Goal: Use online tool/utility: Utilize a website feature to perform a specific function

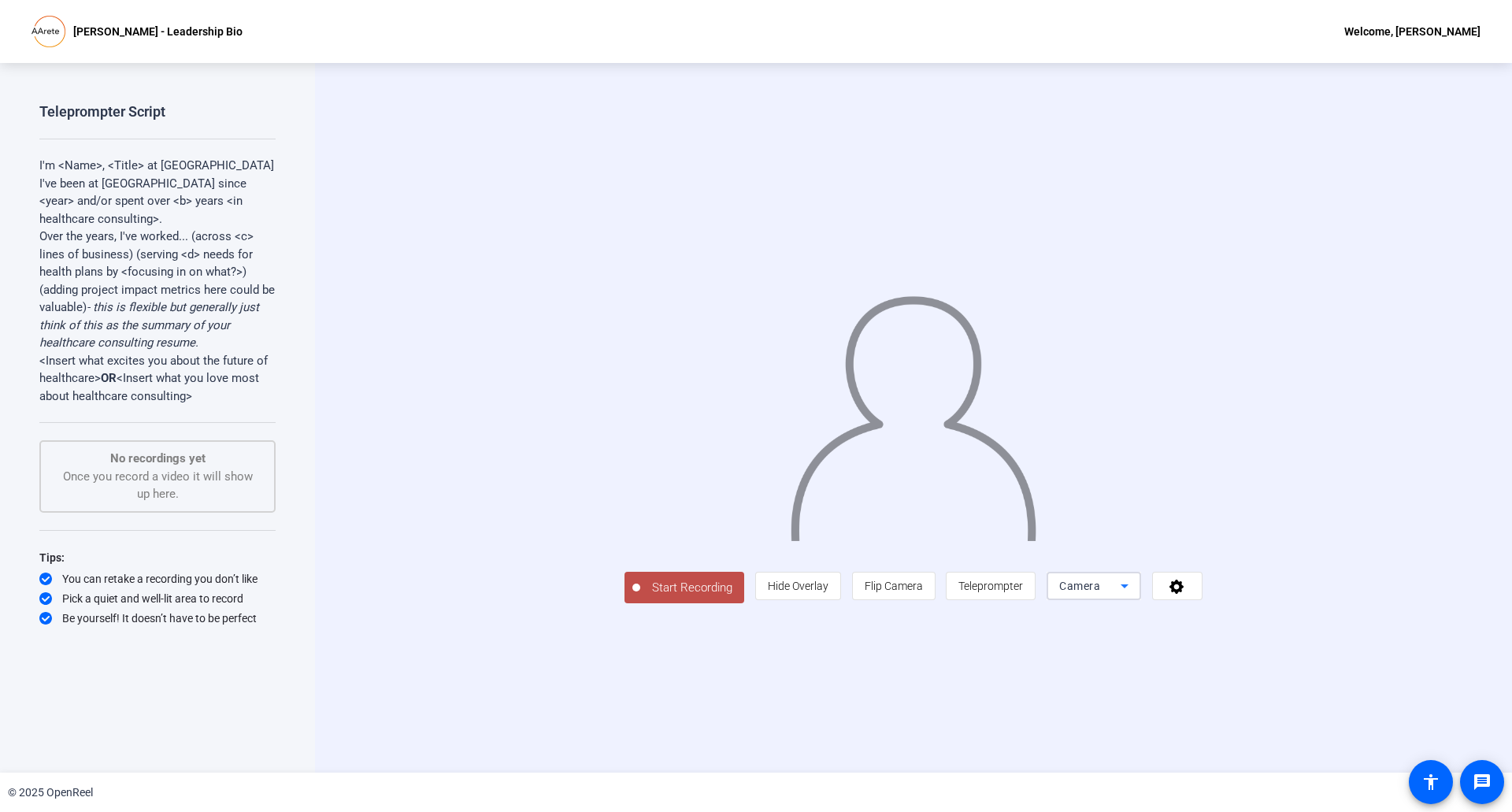
click at [1134, 595] on icon at bounding box center [1124, 586] width 19 height 19
click at [1326, 673] on div at bounding box center [756, 406] width 1512 height 812
click at [1184, 593] on icon at bounding box center [1175, 586] width 14 height 14
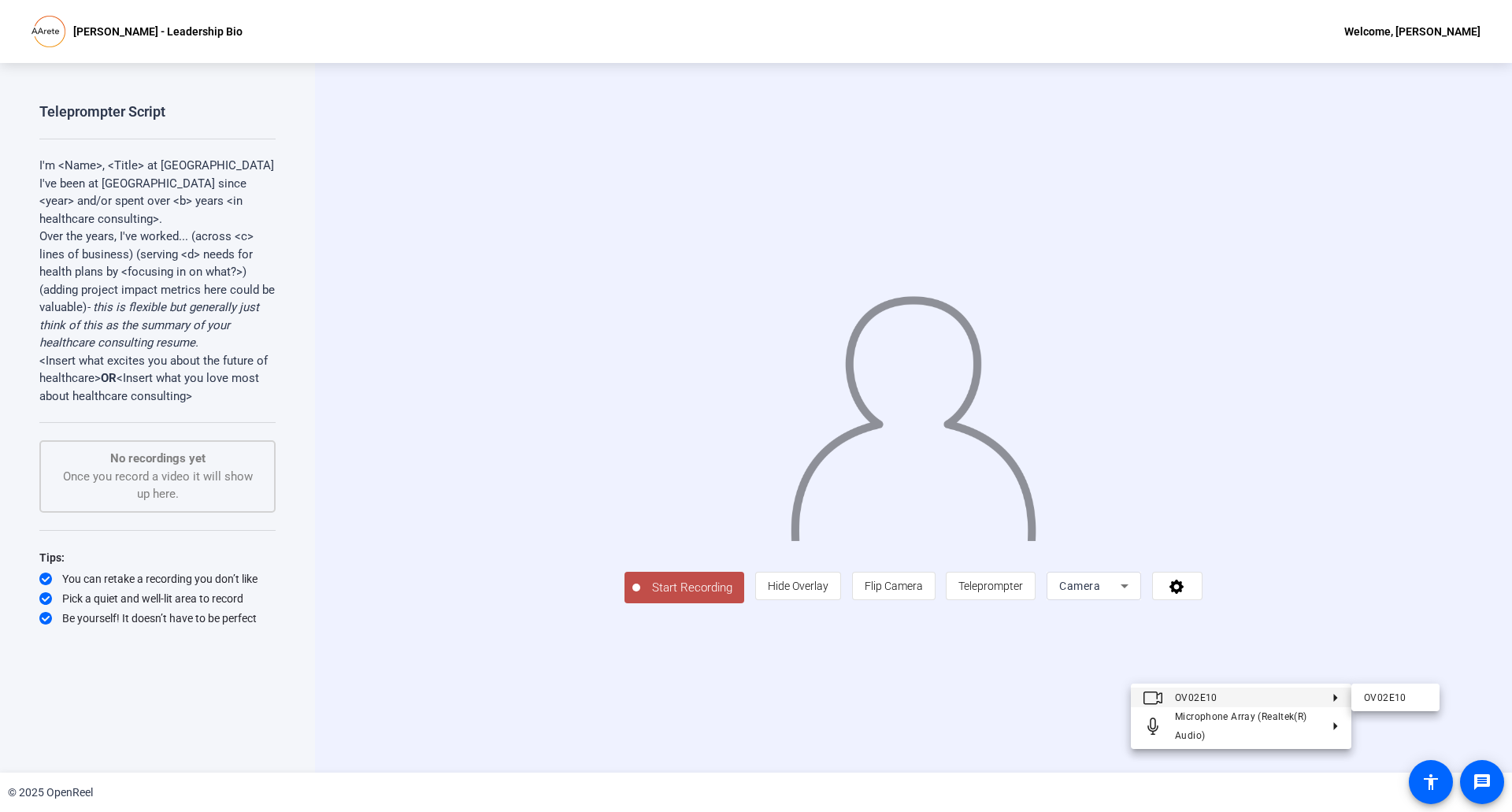
click at [1248, 675] on div at bounding box center [756, 406] width 1512 height 812
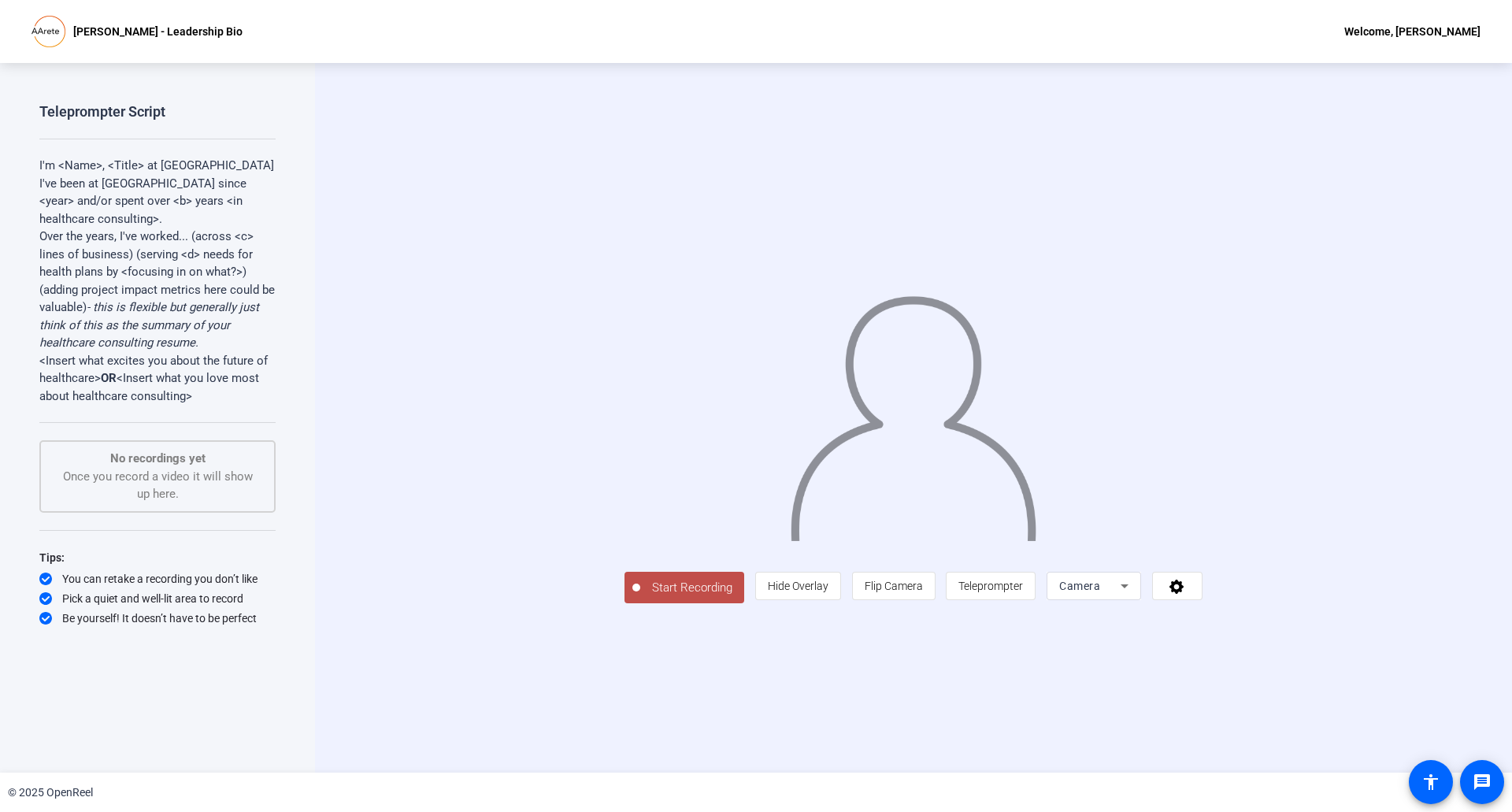
click at [1134, 595] on icon at bounding box center [1124, 586] width 19 height 19
click at [1120, 708] on div at bounding box center [756, 406] width 1512 height 812
click at [1120, 595] on div "Camera" at bounding box center [1089, 586] width 62 height 19
click at [836, 726] on div at bounding box center [756, 406] width 1512 height 812
click at [829, 592] on span "Hide Overlay" at bounding box center [798, 586] width 61 height 13
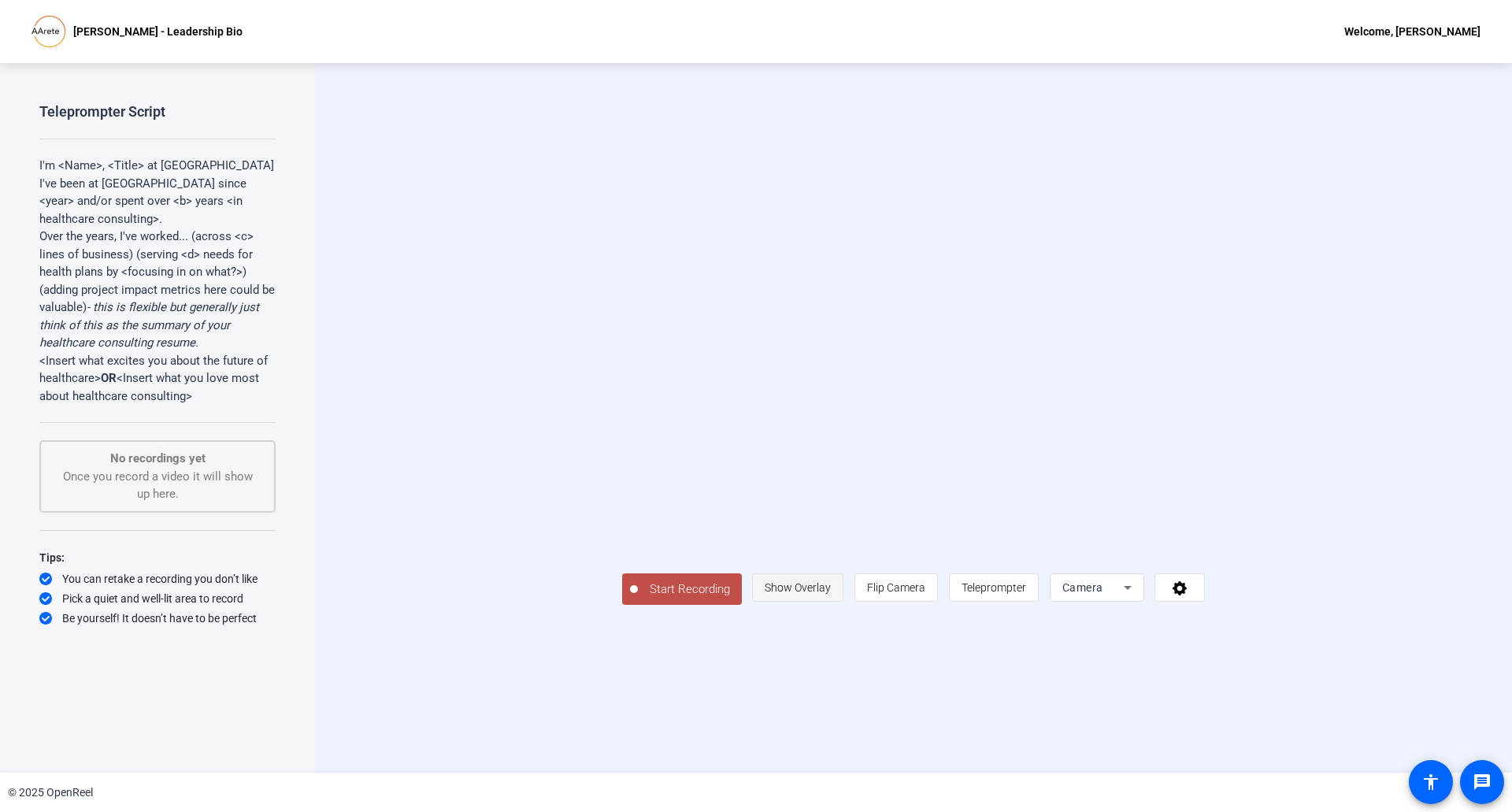
click at [830, 593] on span "Show Overlay" at bounding box center [797, 588] width 66 height 13
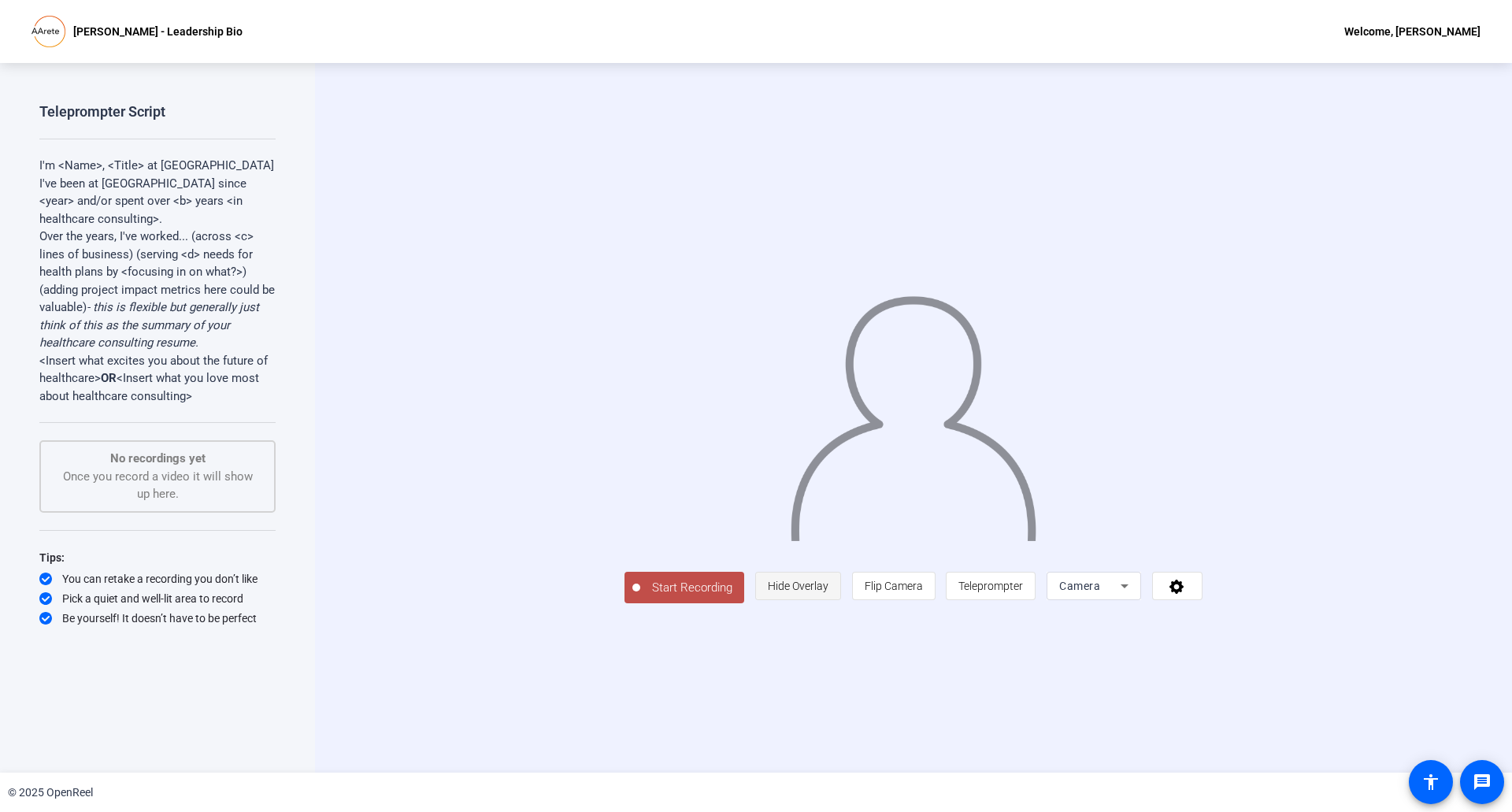
click at [829, 592] on span "Hide Overlay" at bounding box center [798, 586] width 61 height 13
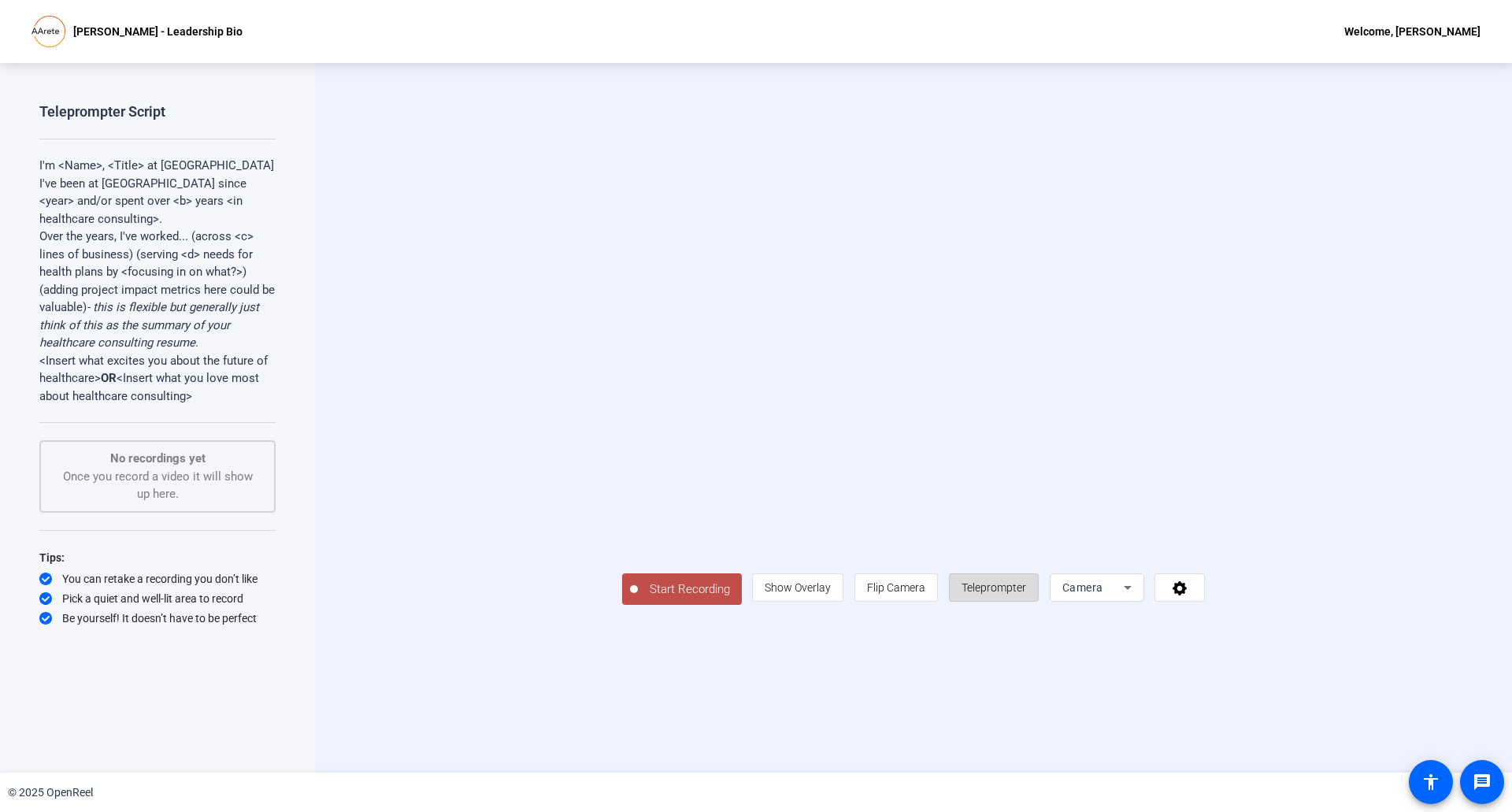
click at [1025, 602] on span "Teleprompter" at bounding box center [993, 587] width 64 height 30
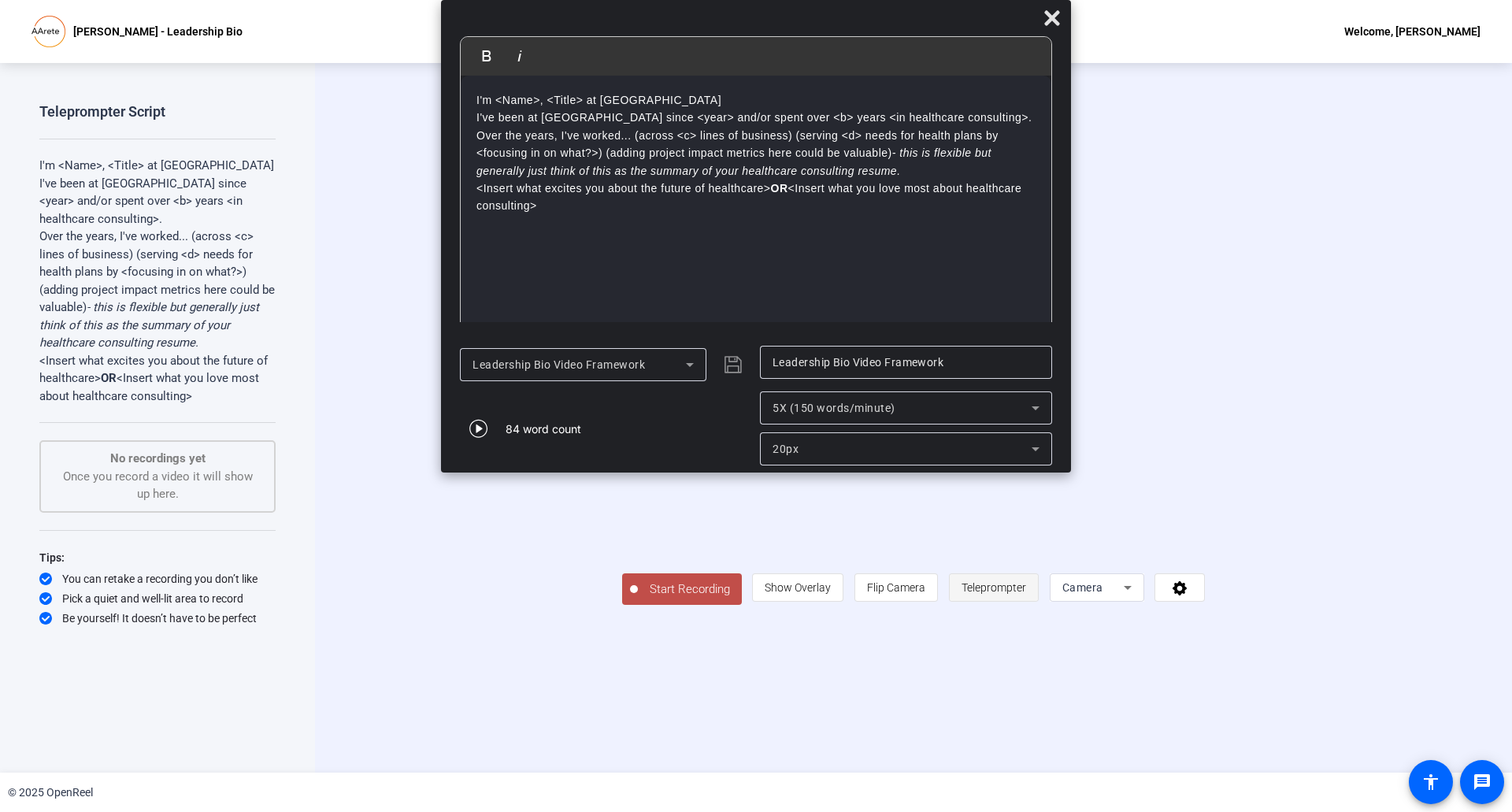
click at [1025, 602] on span "Teleprompter" at bounding box center [993, 587] width 64 height 30
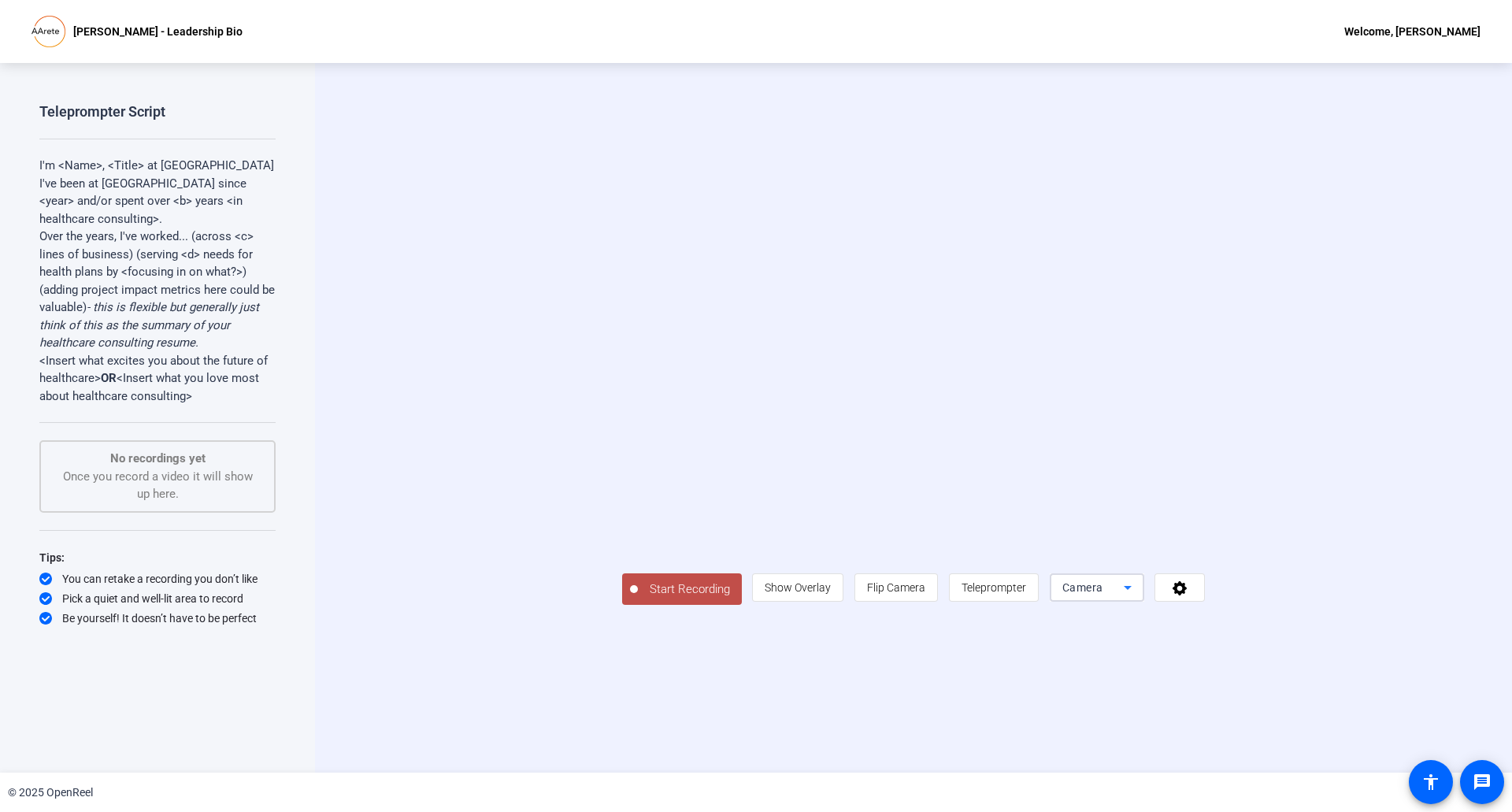
click at [1103, 593] on span "Camera" at bounding box center [1082, 588] width 41 height 13
click at [1320, 671] on div at bounding box center [756, 406] width 1512 height 812
click at [1186, 595] on icon at bounding box center [1179, 588] width 14 height 14
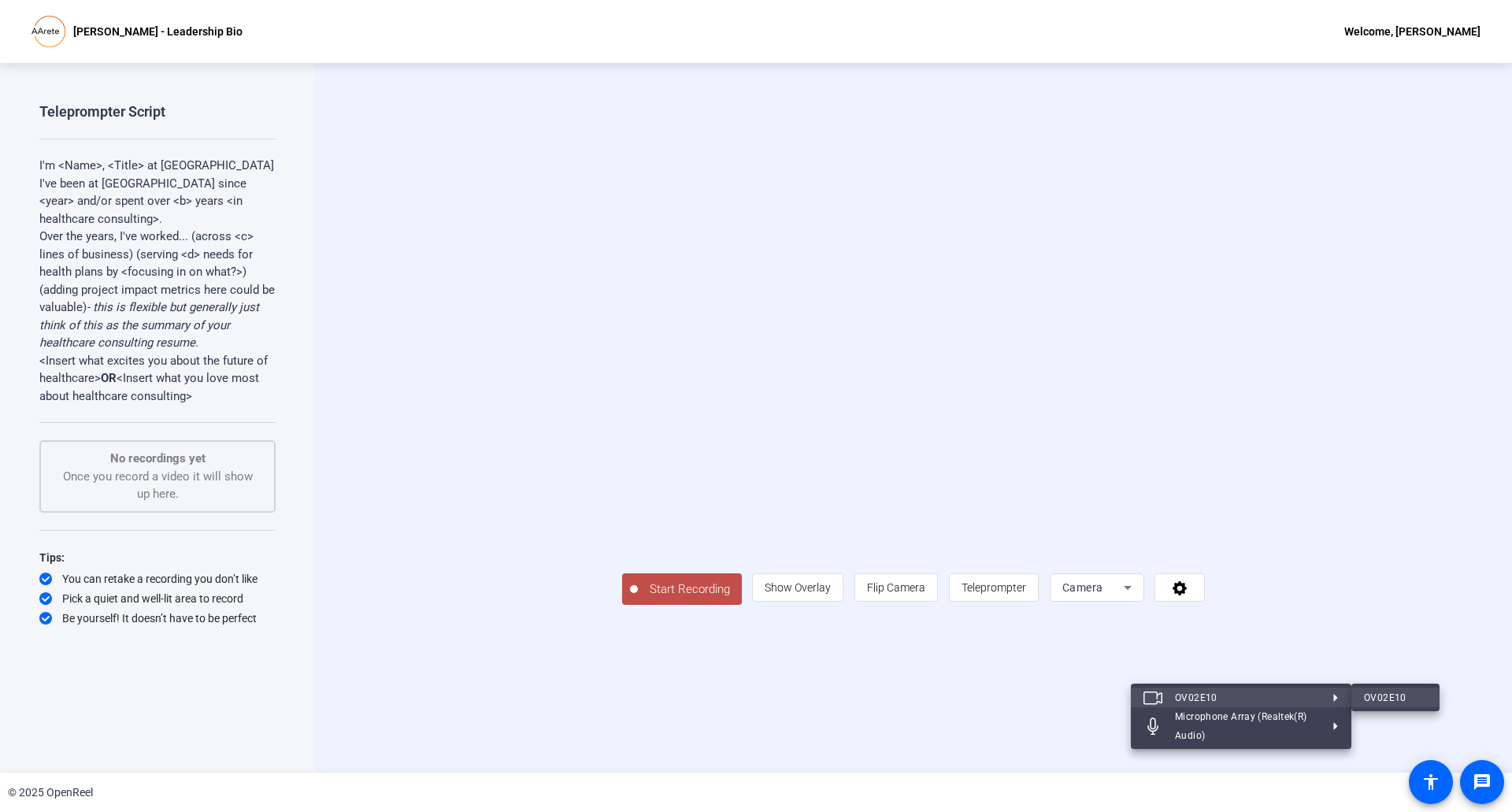
click at [1372, 699] on div "OV02E10" at bounding box center [1395, 697] width 63 height 19
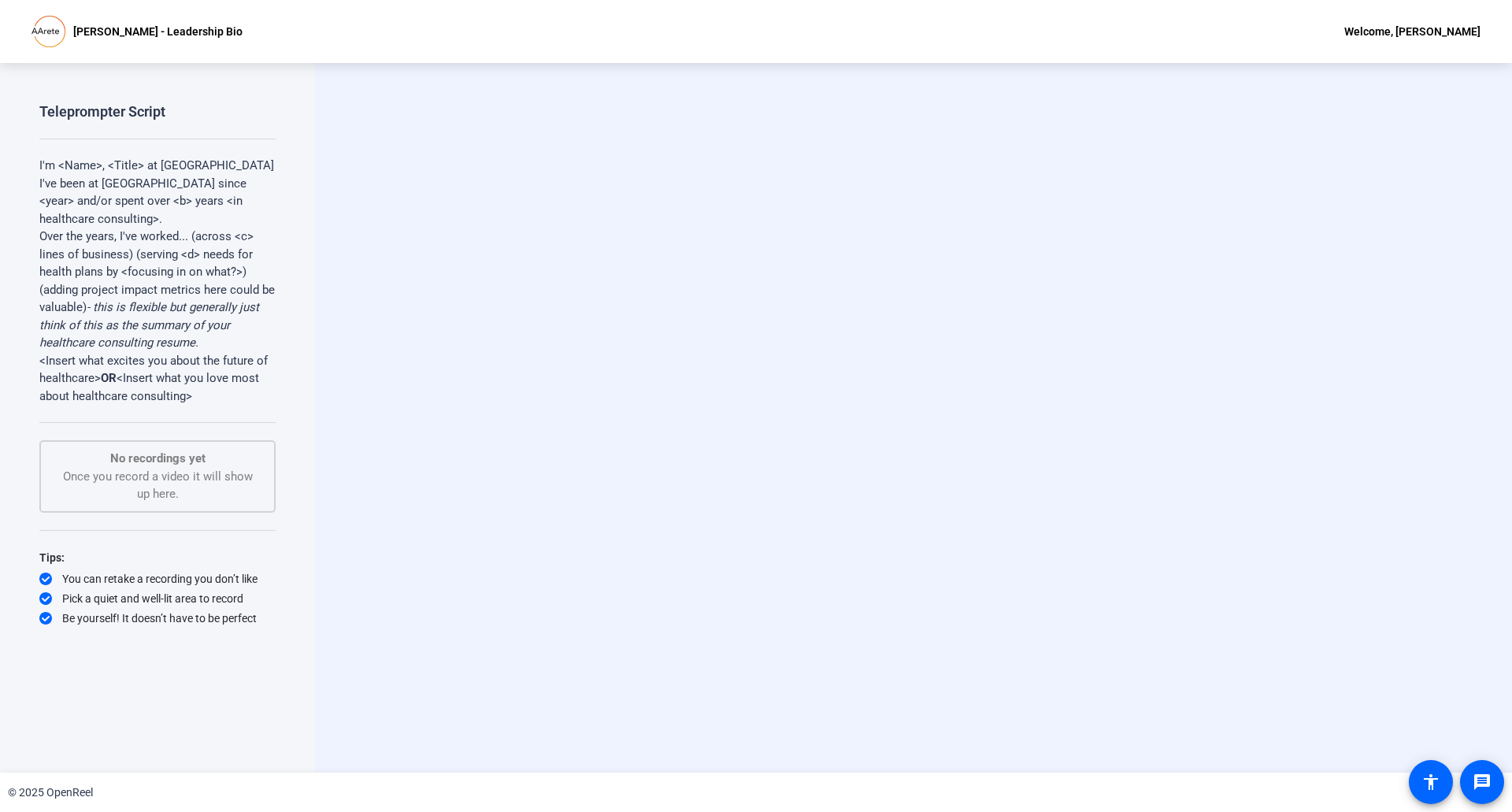
click at [1031, 484] on video at bounding box center [913, 417] width 236 height 133
click at [1189, 595] on icon at bounding box center [1180, 587] width 18 height 16
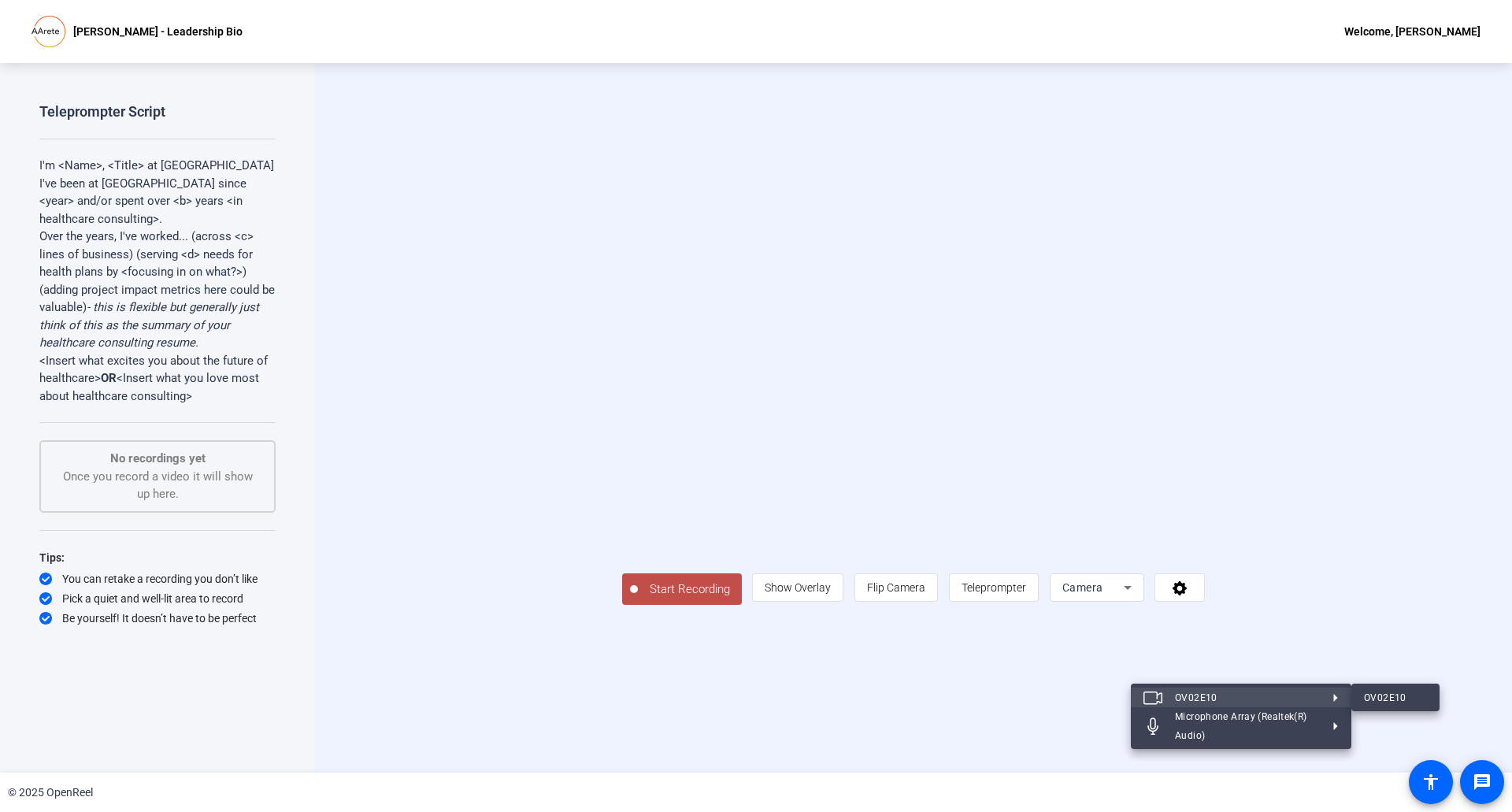
click at [1262, 666] on div at bounding box center [756, 406] width 1512 height 812
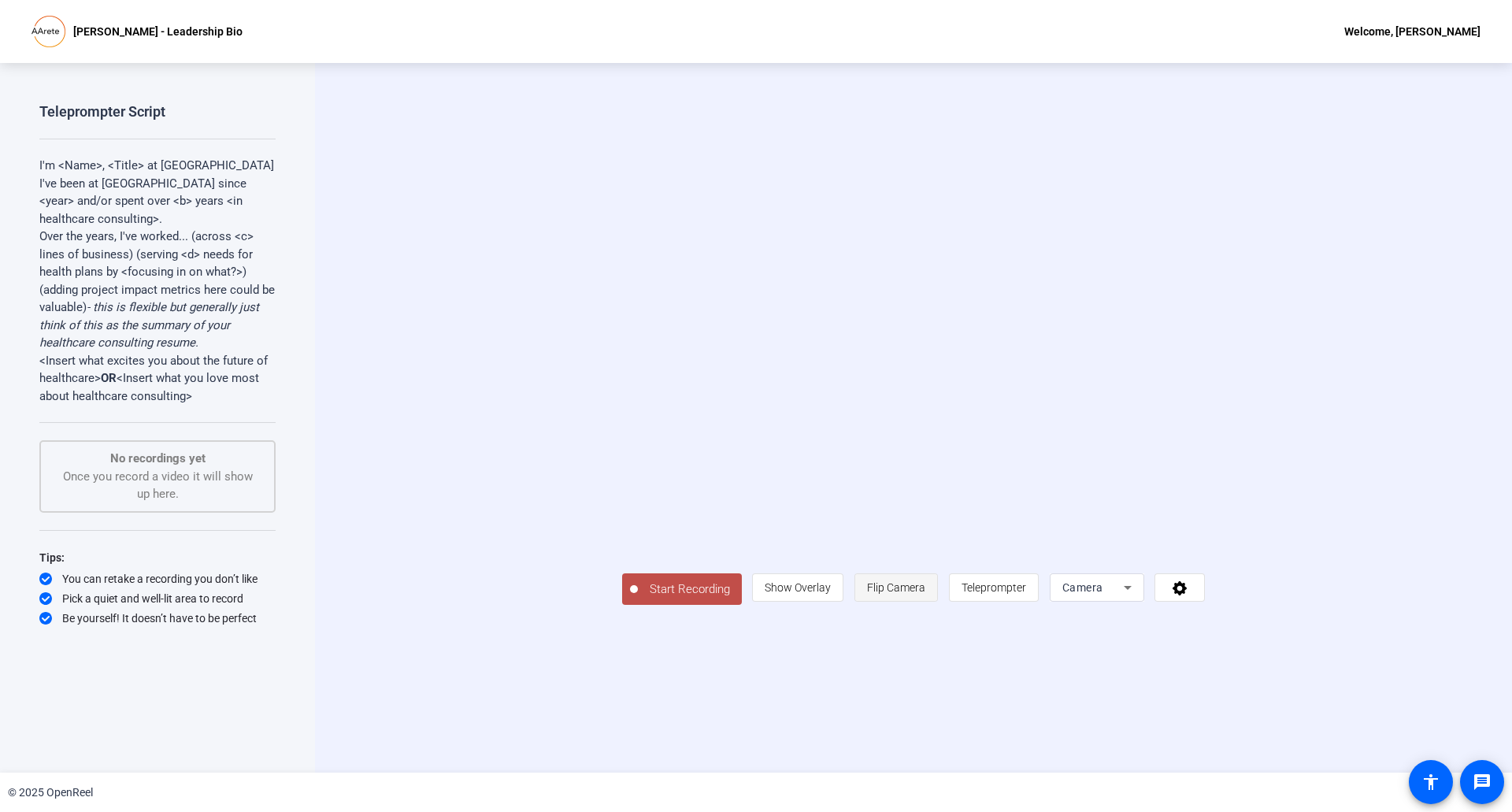
click at [925, 593] on span "Flip Camera" at bounding box center [896, 588] width 58 height 13
click at [830, 602] on span "Show Overlay" at bounding box center [797, 587] width 66 height 30
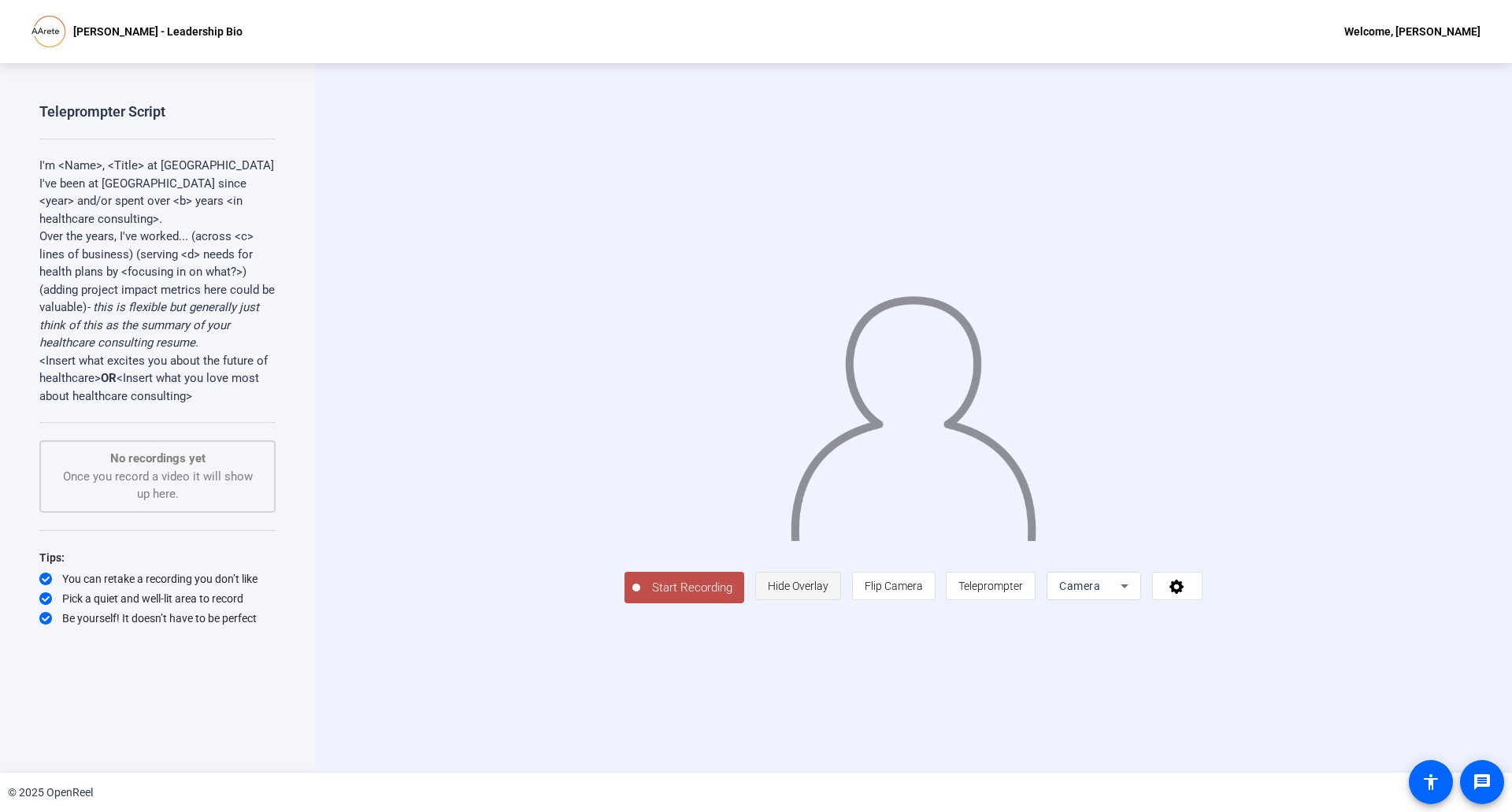
click at [829, 600] on span "Hide Overlay" at bounding box center [798, 586] width 61 height 30
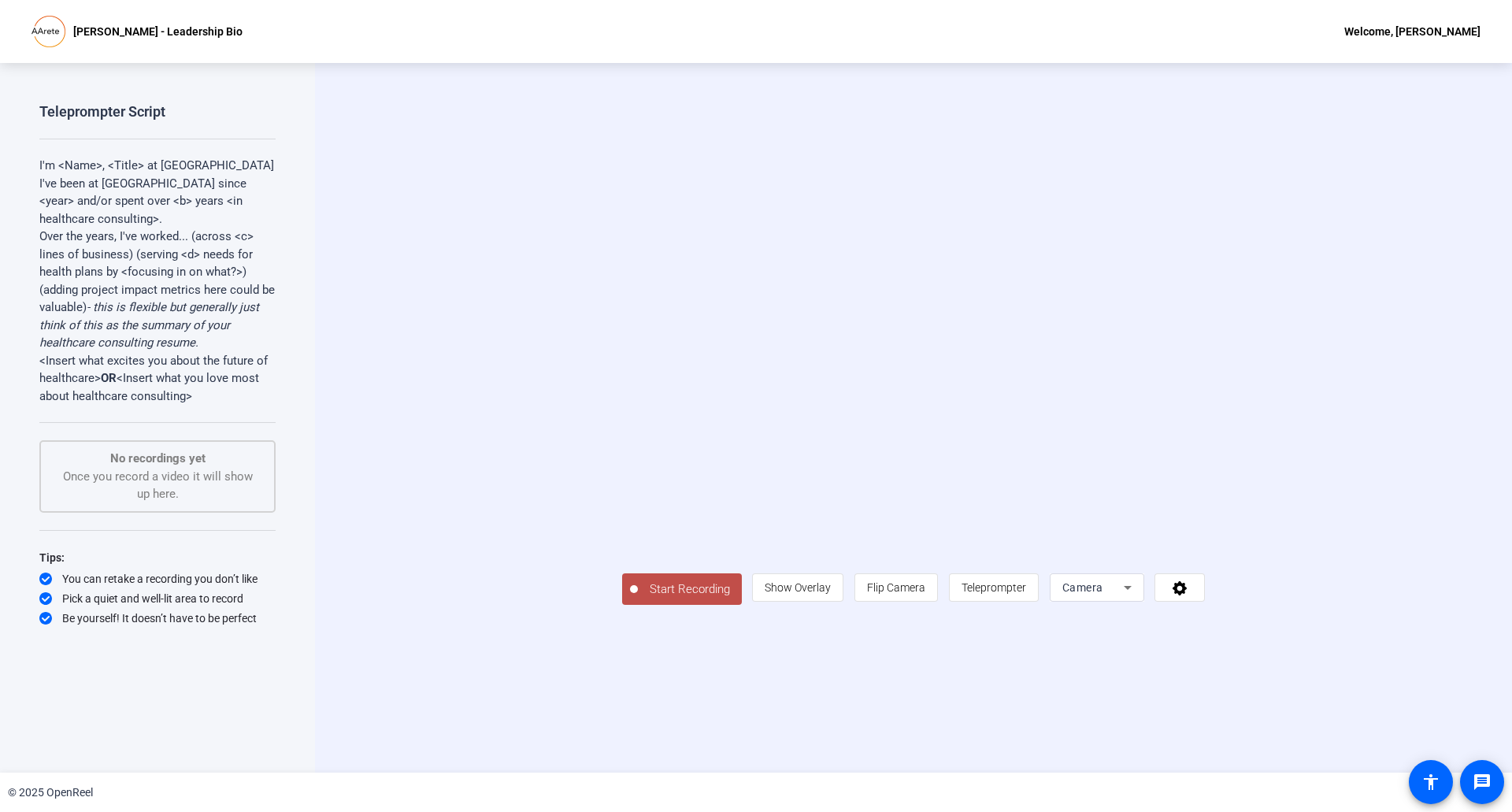
click at [185, 467] on div "No recordings yet Once you record a video it will show up here." at bounding box center [157, 476] width 201 height 53
click at [1137, 597] on icon at bounding box center [1128, 587] width 19 height 19
click at [1341, 681] on div at bounding box center [756, 406] width 1512 height 812
click at [1189, 595] on icon at bounding box center [1180, 587] width 18 height 16
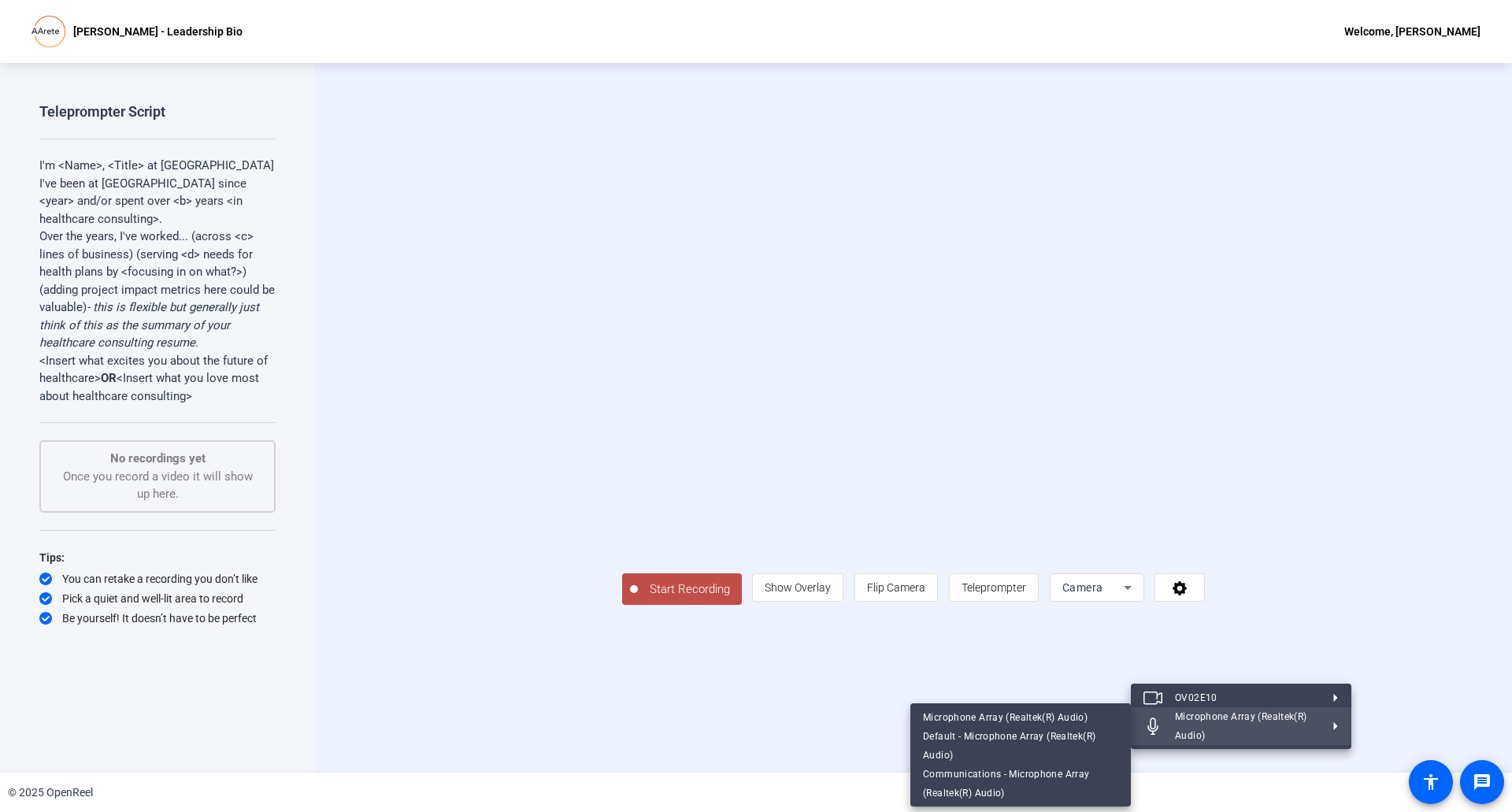
click at [681, 719] on div at bounding box center [756, 406] width 1512 height 812
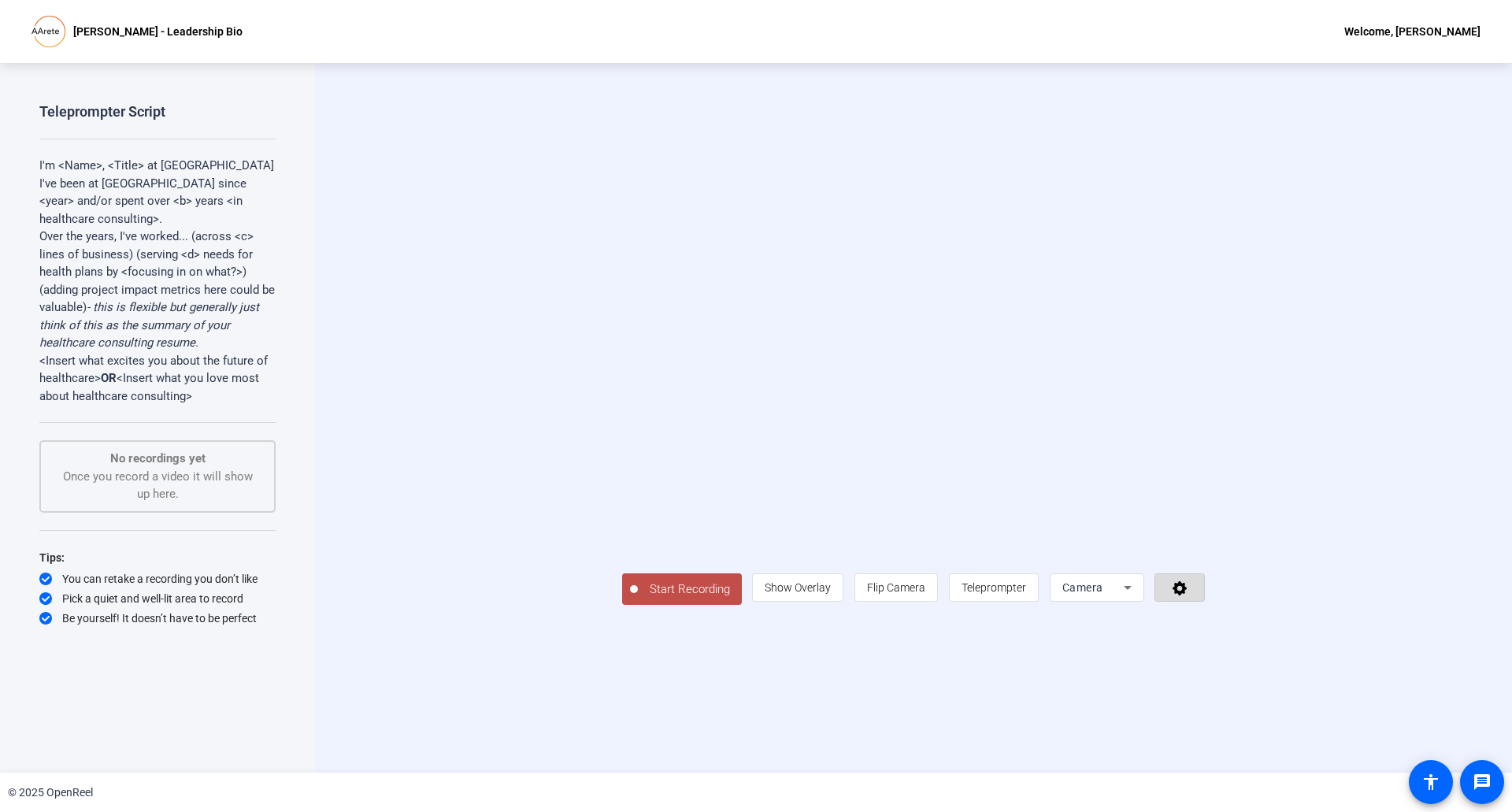
click at [1189, 595] on icon at bounding box center [1180, 587] width 18 height 16
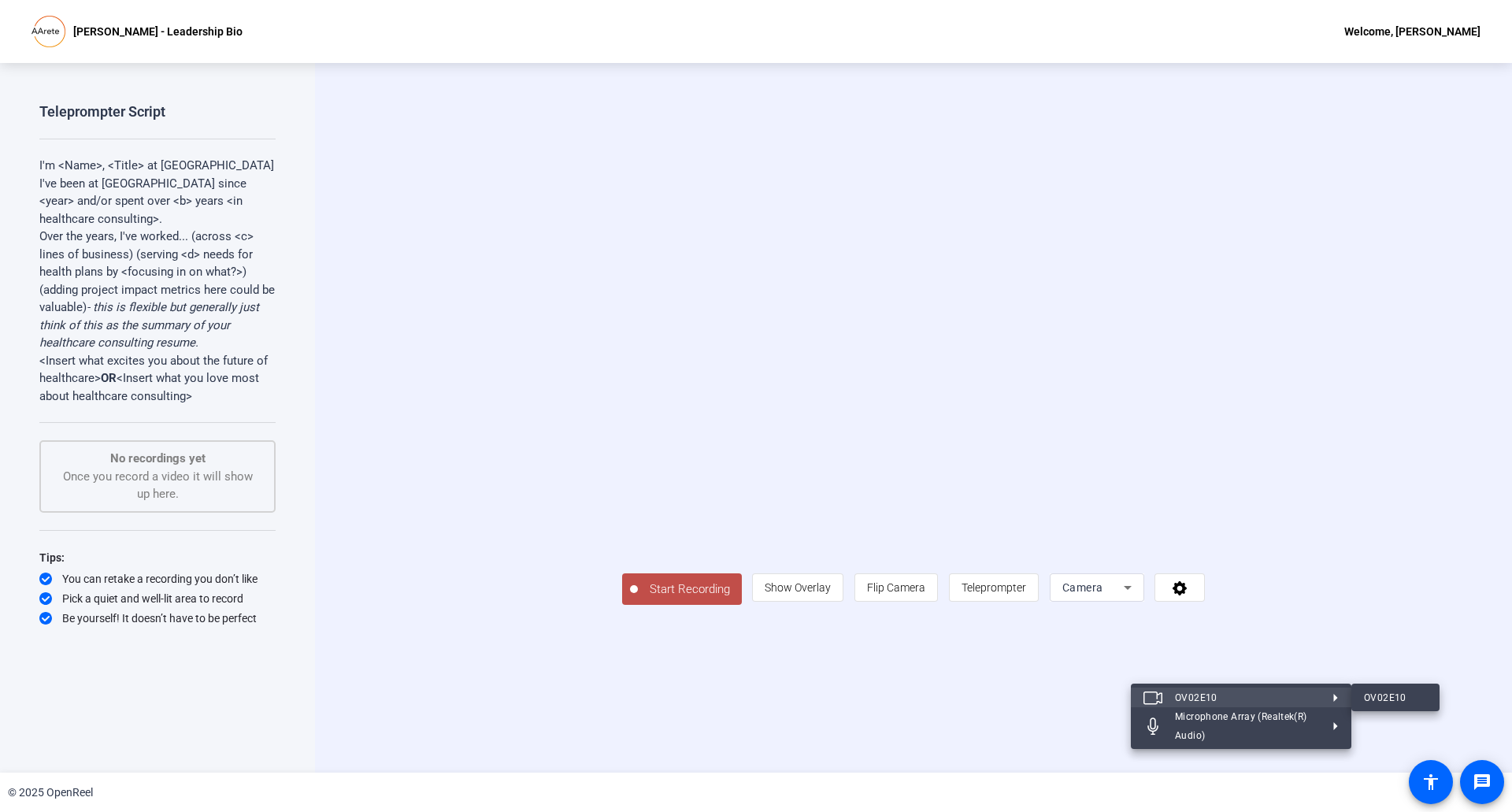
click at [1471, 592] on div at bounding box center [756, 406] width 1512 height 812
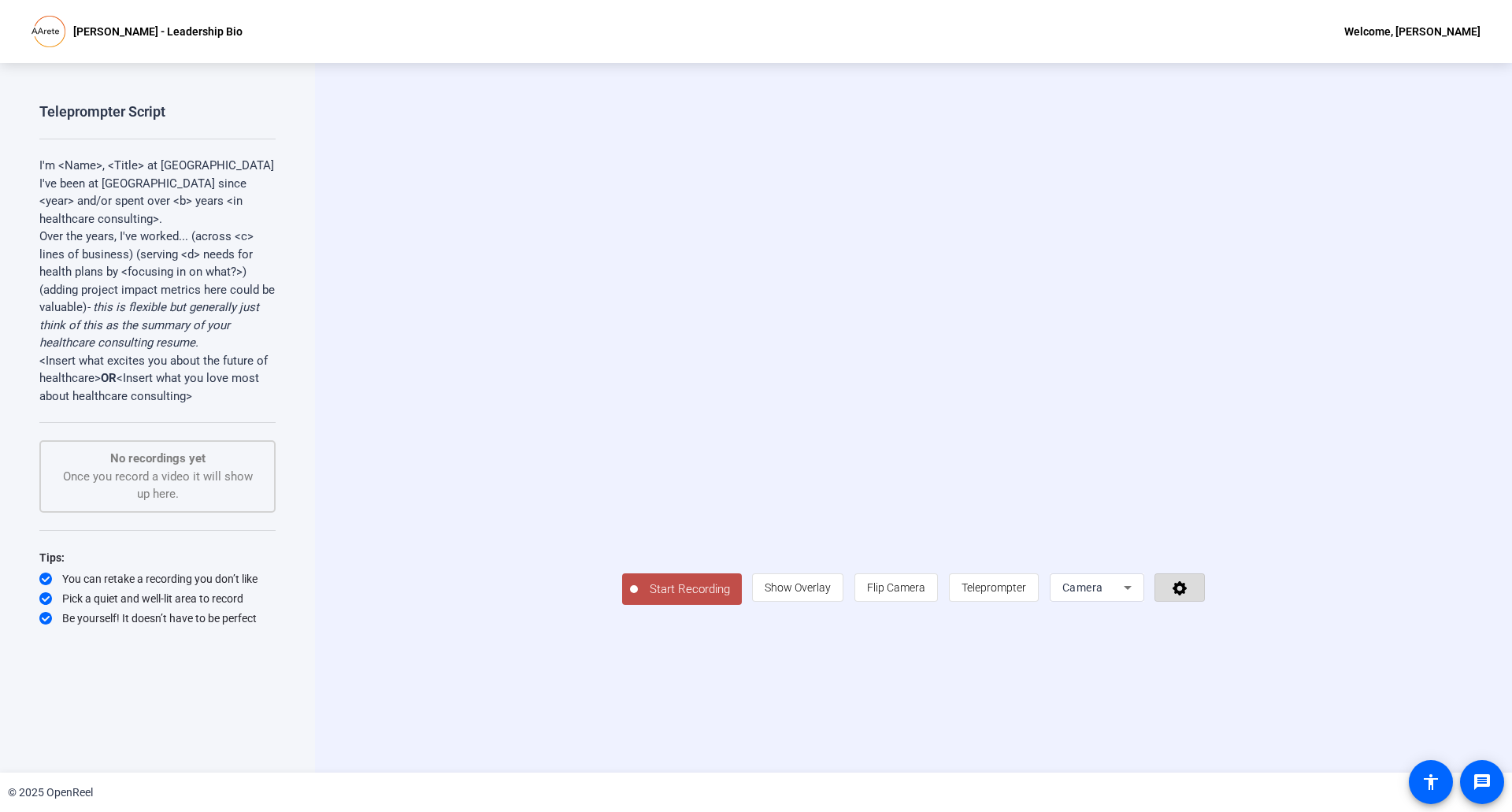
click at [1186, 595] on icon at bounding box center [1179, 588] width 14 height 14
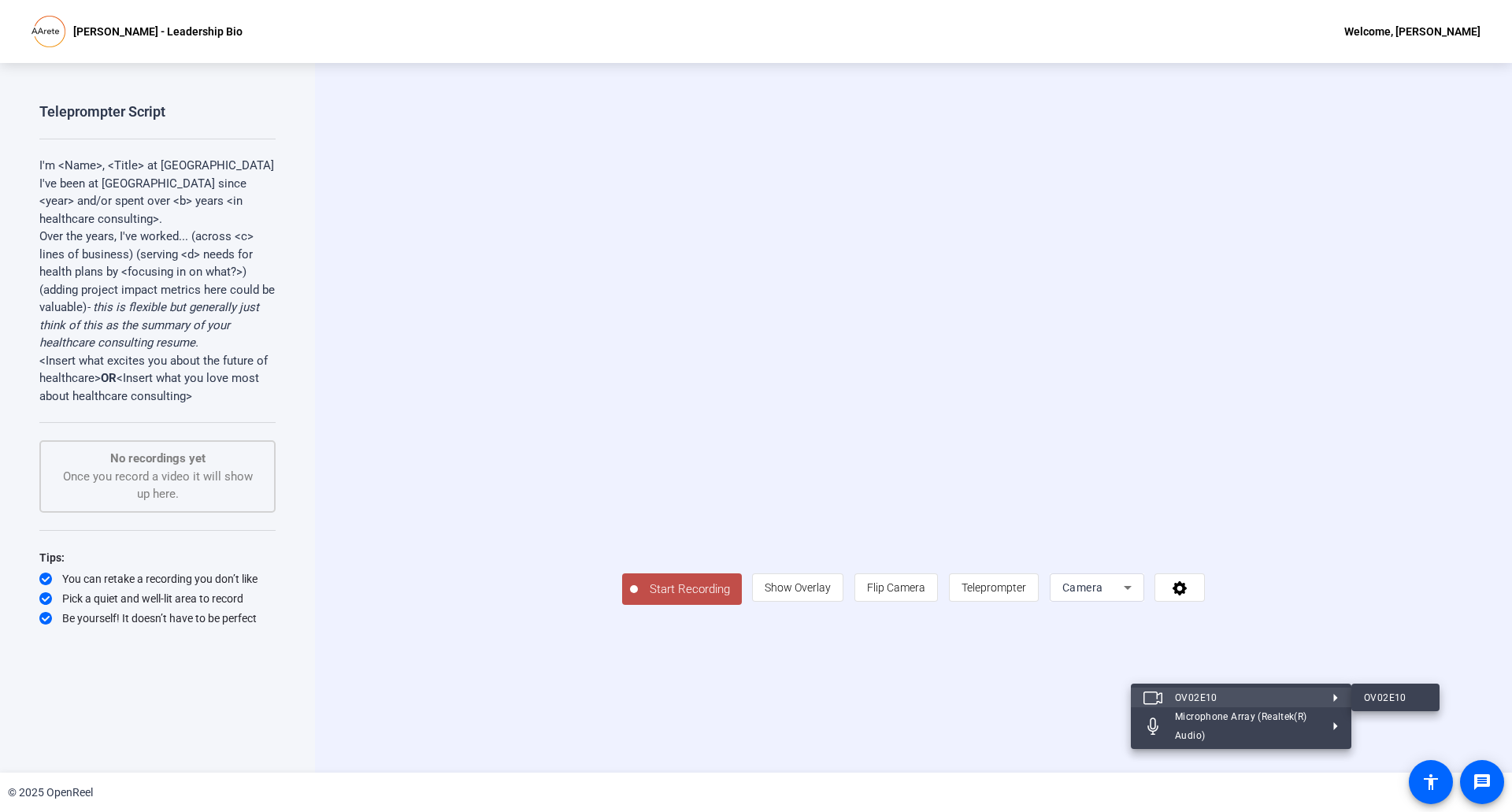
click at [366, 375] on div at bounding box center [756, 406] width 1512 height 812
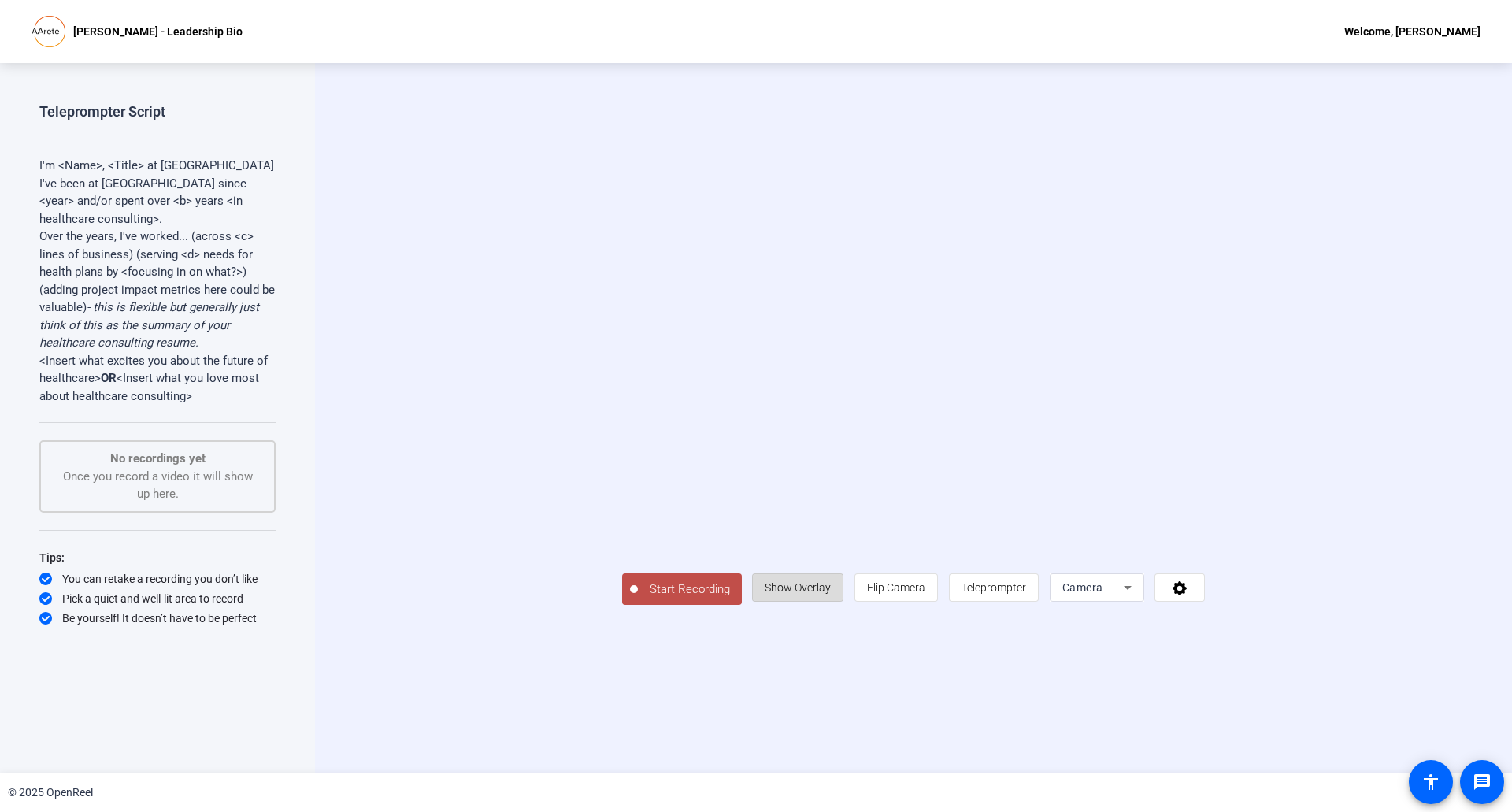
click at [830, 593] on span "Show Overlay" at bounding box center [797, 588] width 66 height 13
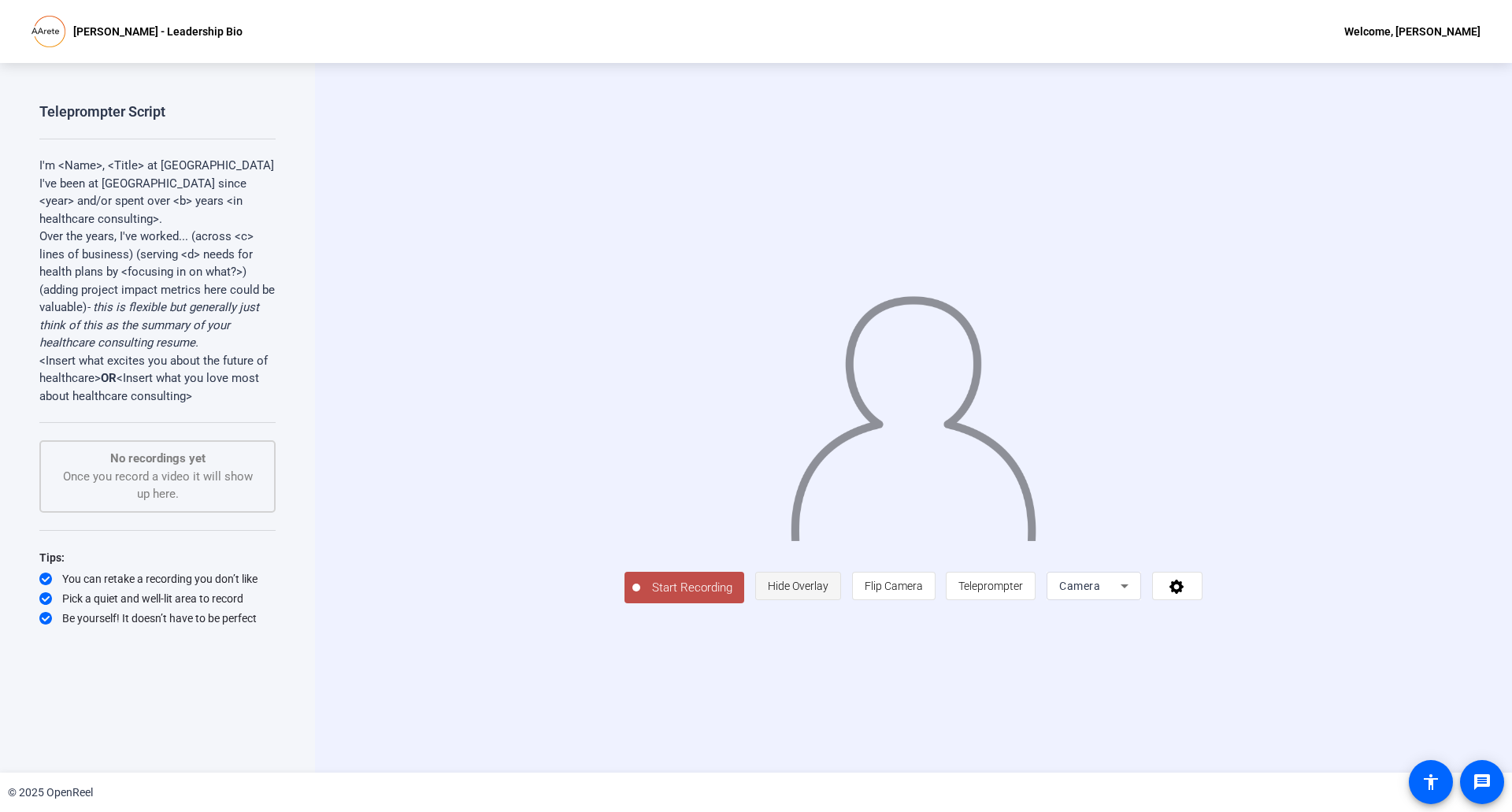
click at [829, 592] on span "Hide Overlay" at bounding box center [798, 586] width 61 height 13
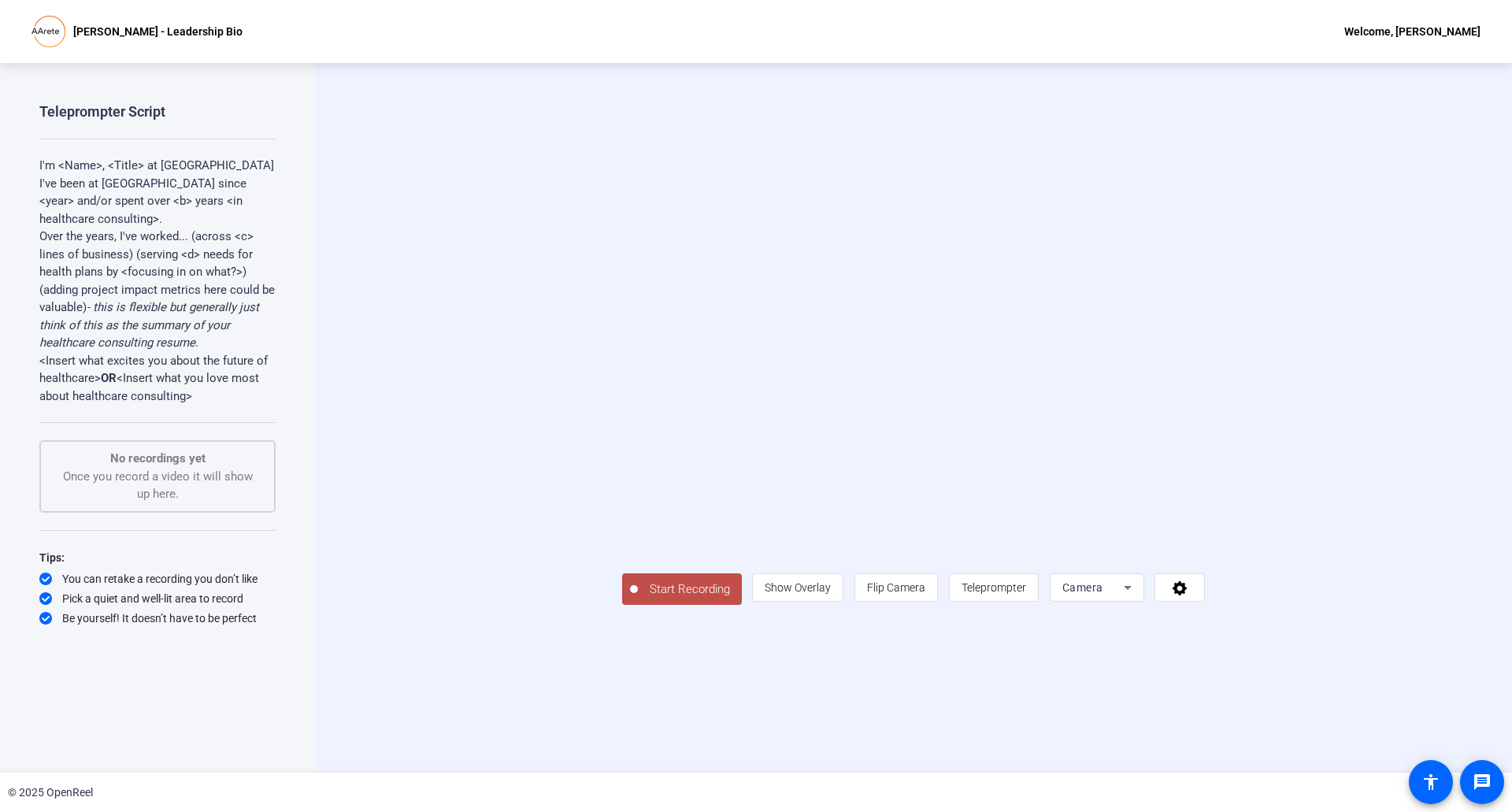
click at [1137, 597] on icon at bounding box center [1128, 587] width 19 height 19
click at [1266, 670] on div at bounding box center [756, 406] width 1512 height 812
